Goal: Information Seeking & Learning: Learn about a topic

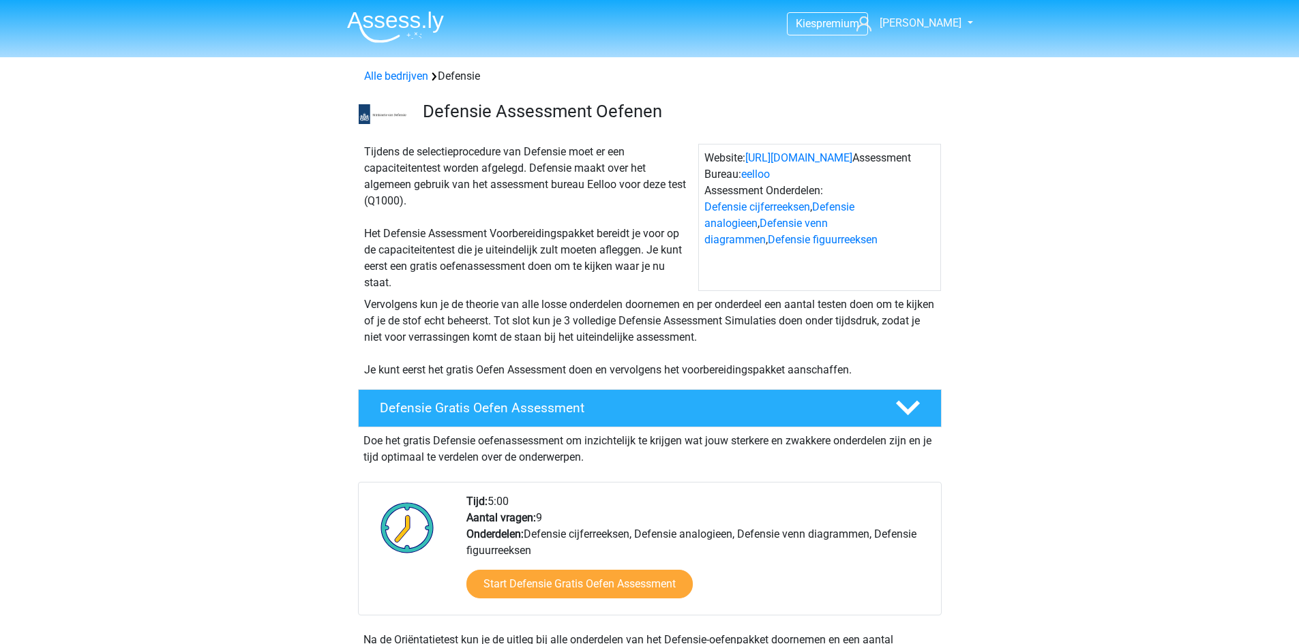
scroll to position [1023, 0]
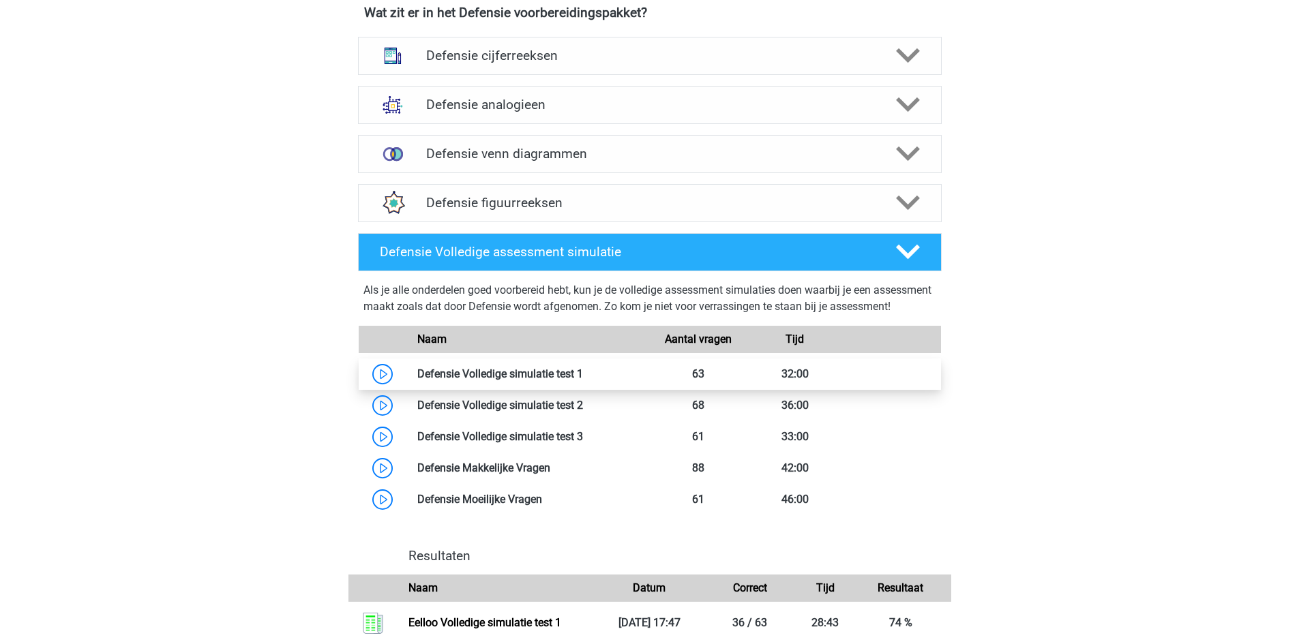
click at [583, 380] on link at bounding box center [583, 373] width 0 height 13
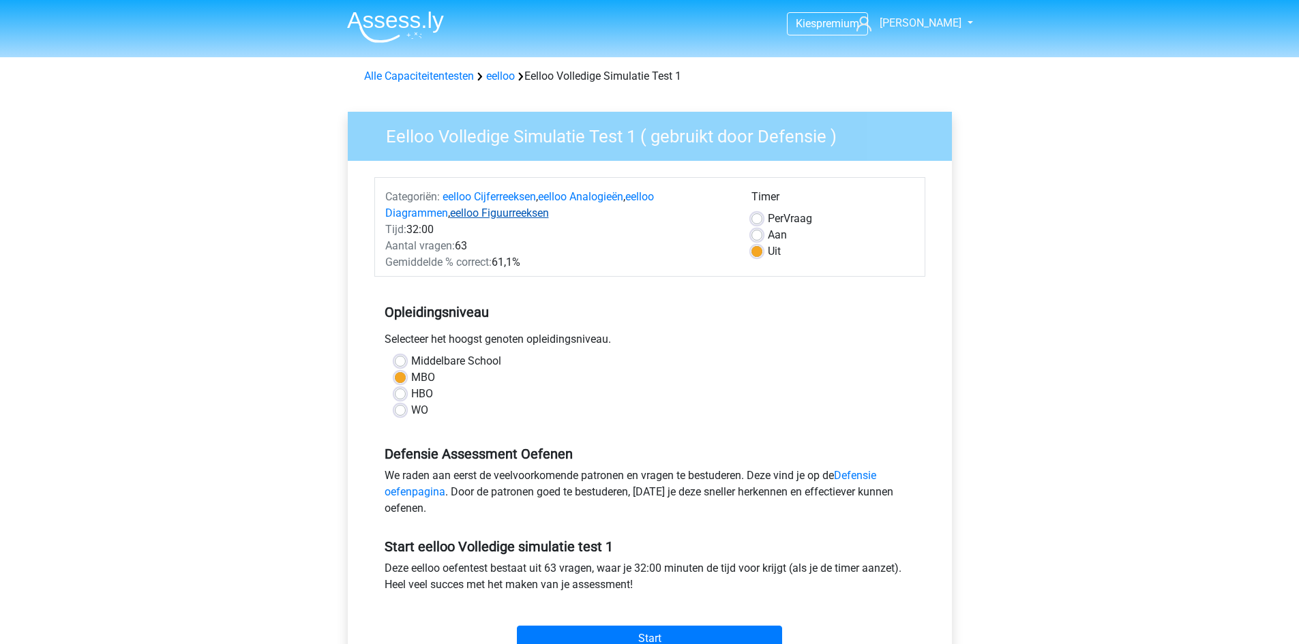
click at [522, 218] on link "eelloo Figuurreeksen" at bounding box center [499, 213] width 99 height 13
click at [1063, 115] on div "Kies premium Gina gina.martinetti2@gmail.com" at bounding box center [649, 536] width 1299 height 1072
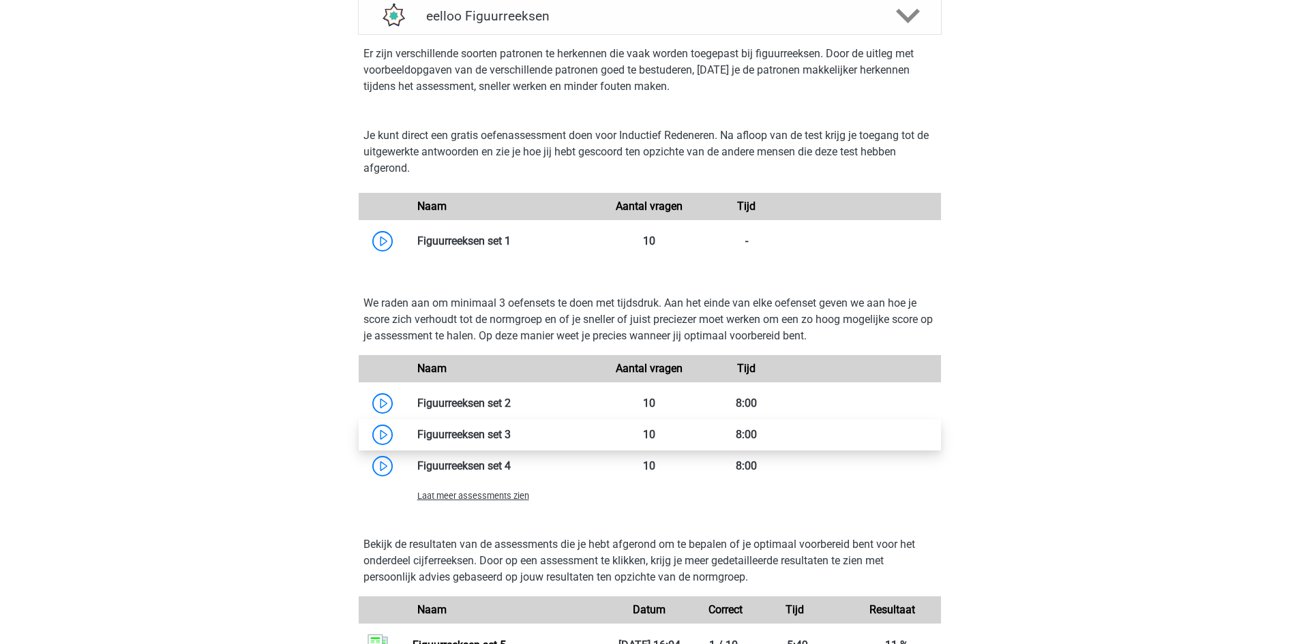
scroll to position [718, 0]
